Goal: Task Accomplishment & Management: Manage account settings

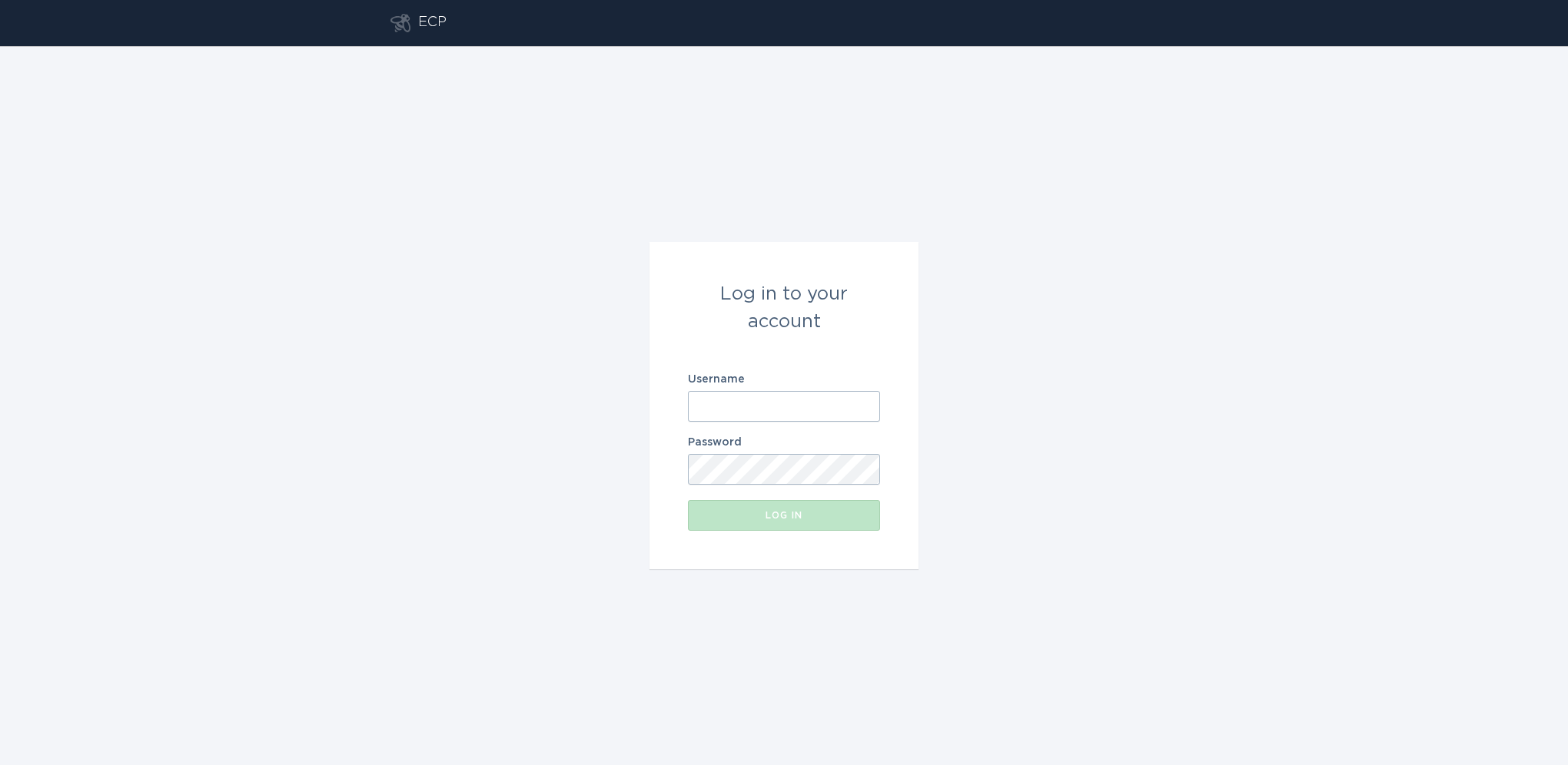
type input "[EMAIL_ADDRESS][DOMAIN_NAME]"
click at [788, 519] on div "Log in" at bounding box center [784, 515] width 177 height 9
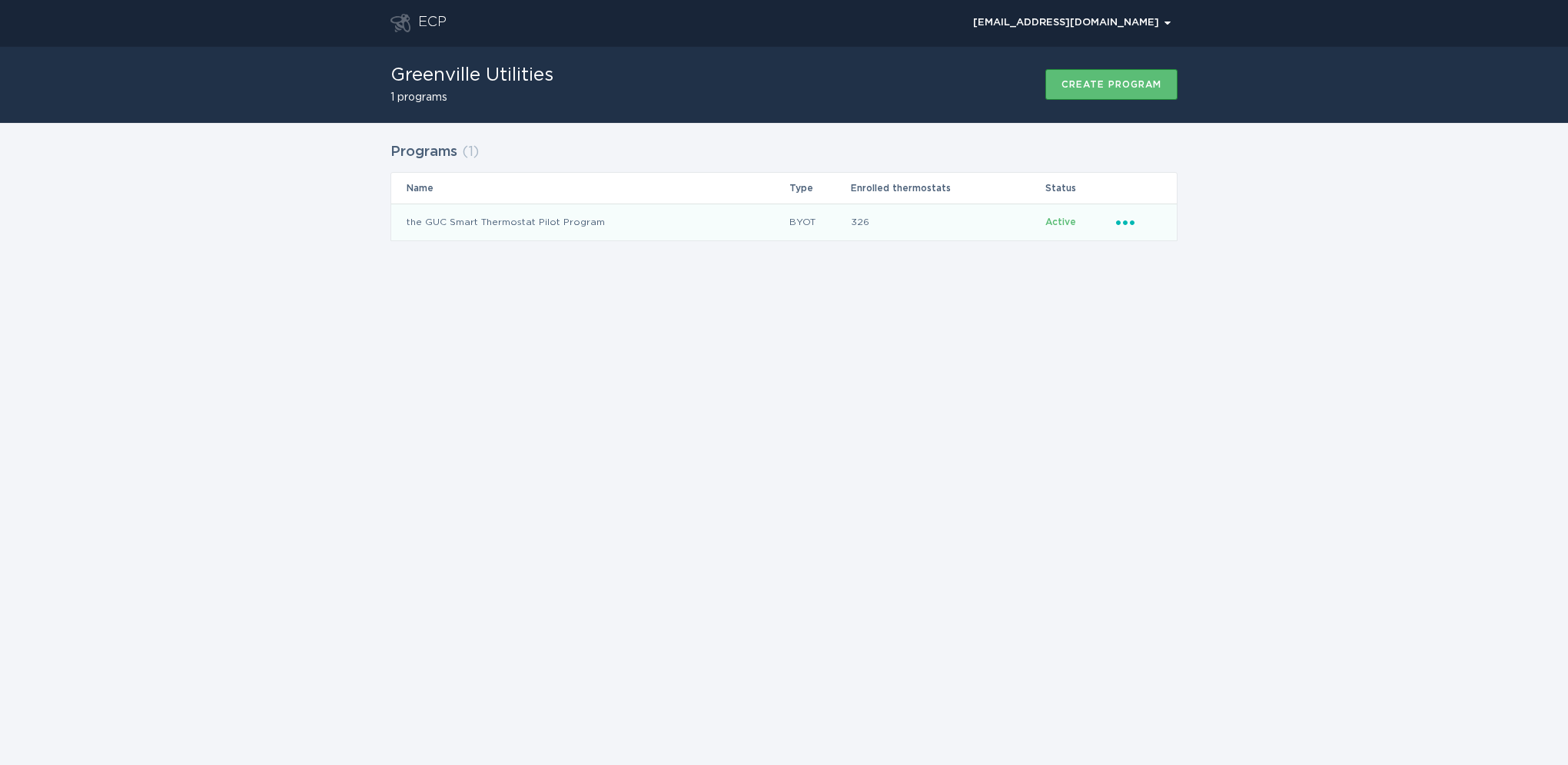
click at [569, 218] on td "the GUC Smart Thermostat Pilot Program" at bounding box center [589, 222] width 397 height 37
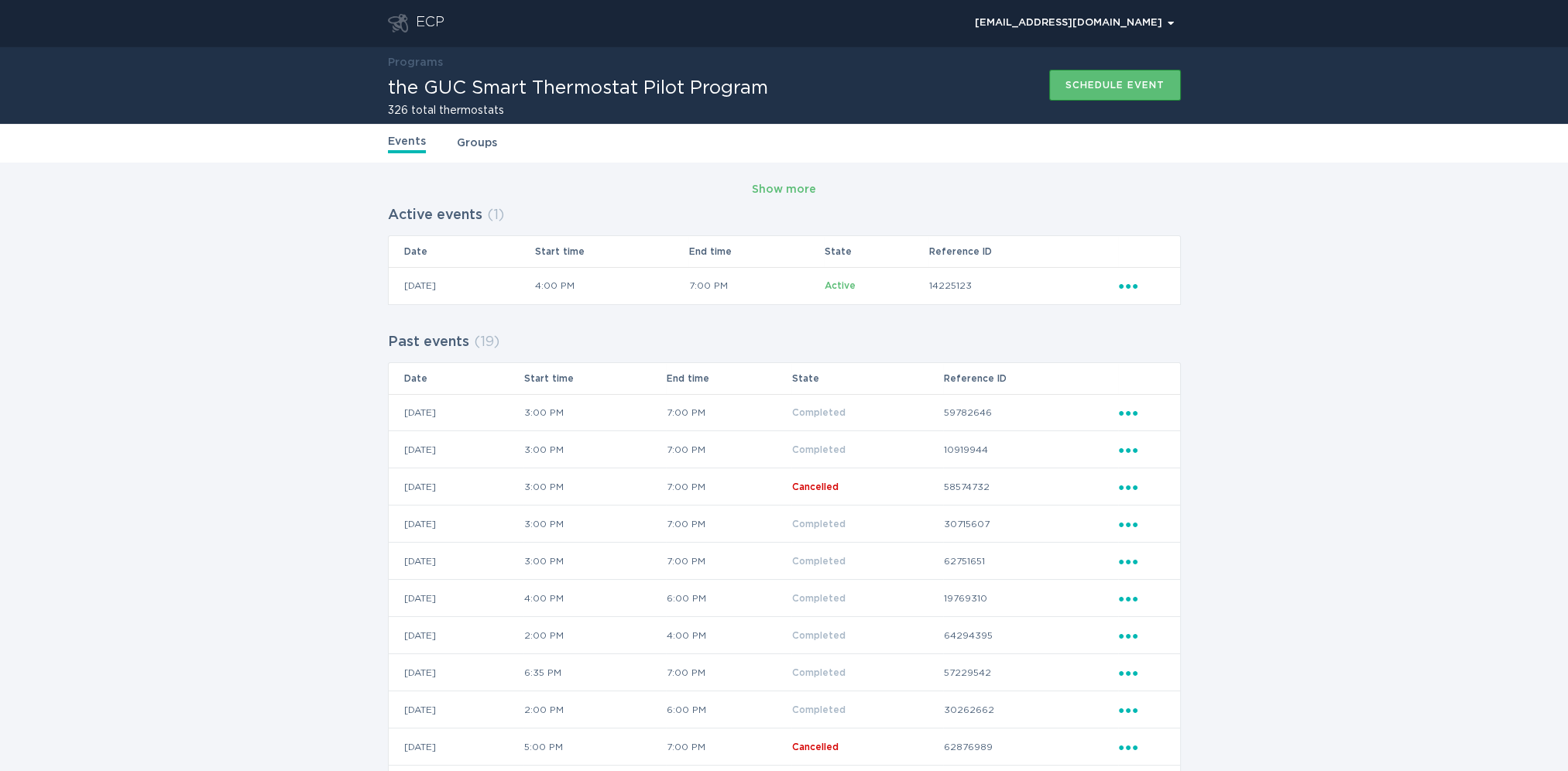
click at [1128, 288] on icon "Popover menu" at bounding box center [1128, 286] width 19 height 4
click at [1154, 419] on div "Cancel event" at bounding box center [1200, 436] width 161 height 37
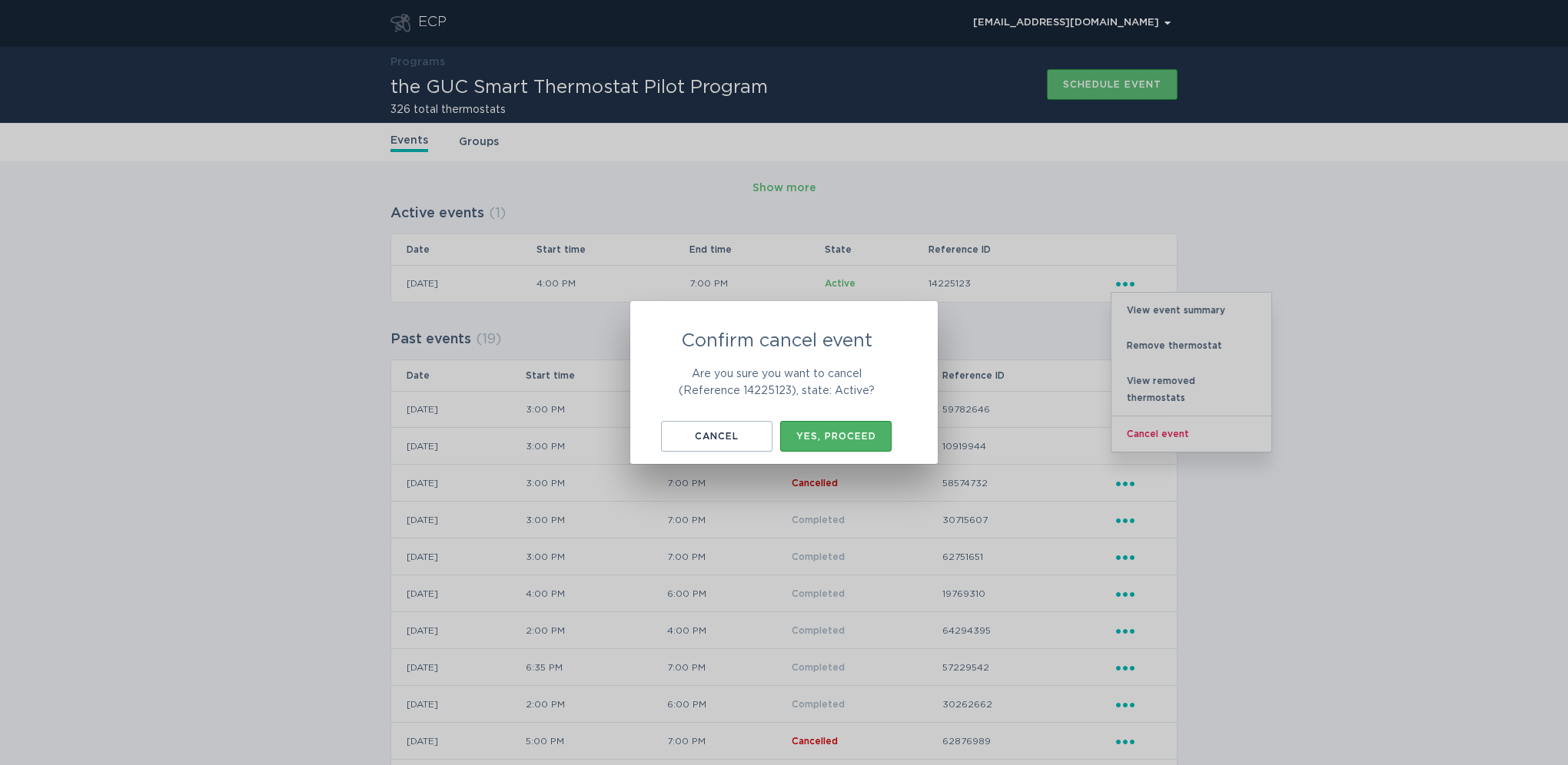
click at [840, 436] on div "Yes, proceed" at bounding box center [836, 436] width 96 height 9
